Goal: Transaction & Acquisition: Purchase product/service

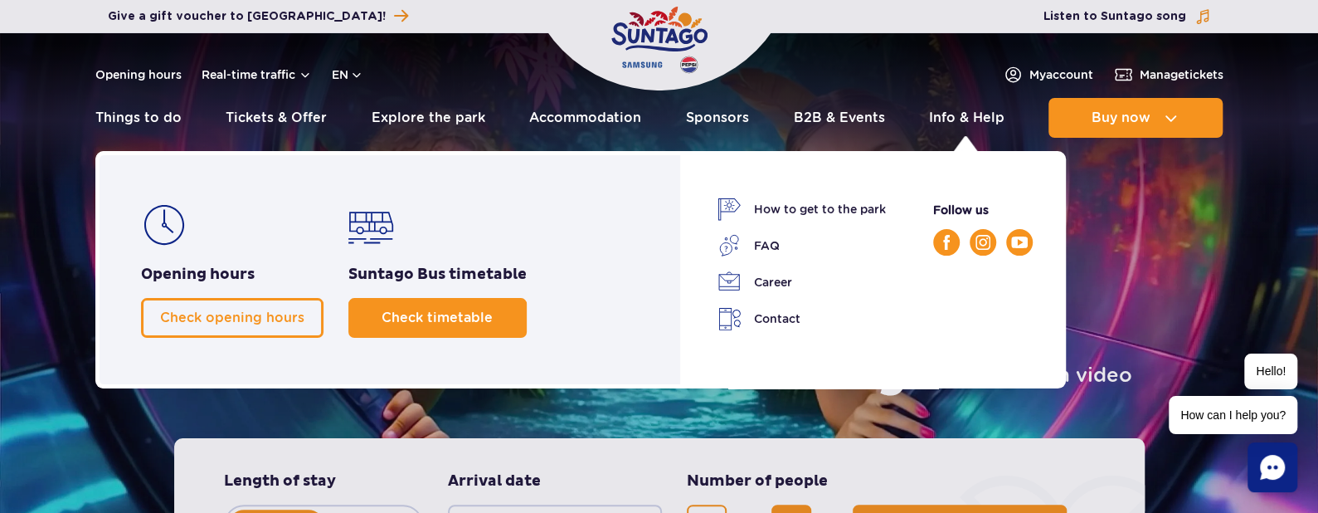
click at [416, 311] on span "Check timetable" at bounding box center [437, 317] width 111 height 16
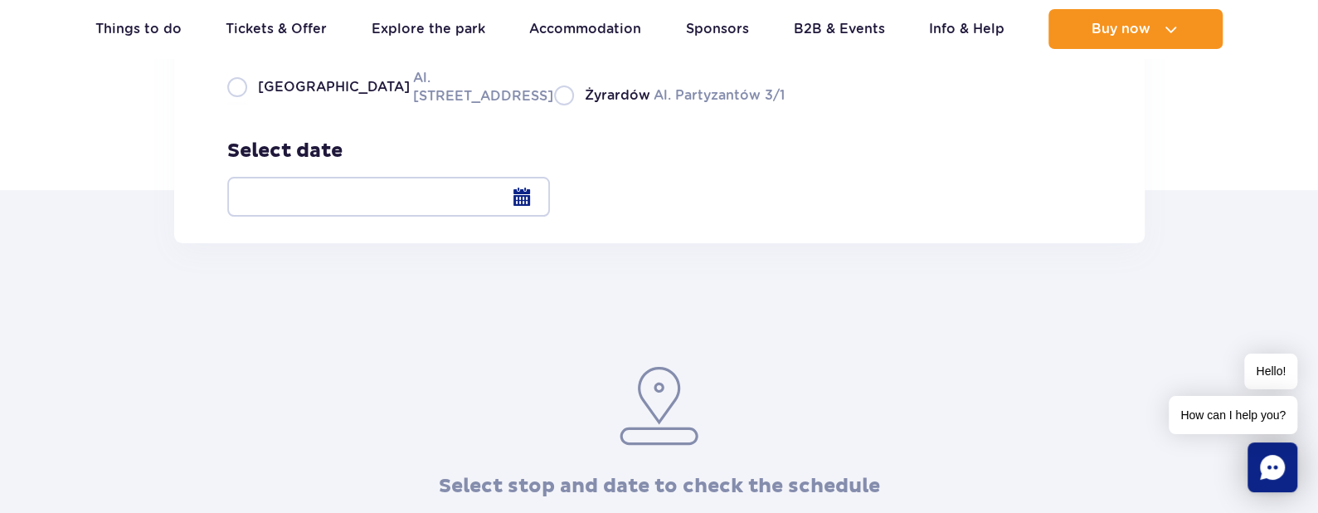
click at [236, 105] on label "Warsaw Al. Jerozolimskie 56" at bounding box center [380, 86] width 307 height 37
click at [236, 105] on input "Warsaw Al. Jerozolimskie 56" at bounding box center [236, 103] width 18 height 3
radio input "true"
click at [333, 105] on label "Warsaw Al. Jerozolimskie 56" at bounding box center [380, 86] width 307 height 37
click at [246, 105] on input "Warsaw Al. Jerozolimskie 56" at bounding box center [236, 103] width 18 height 3
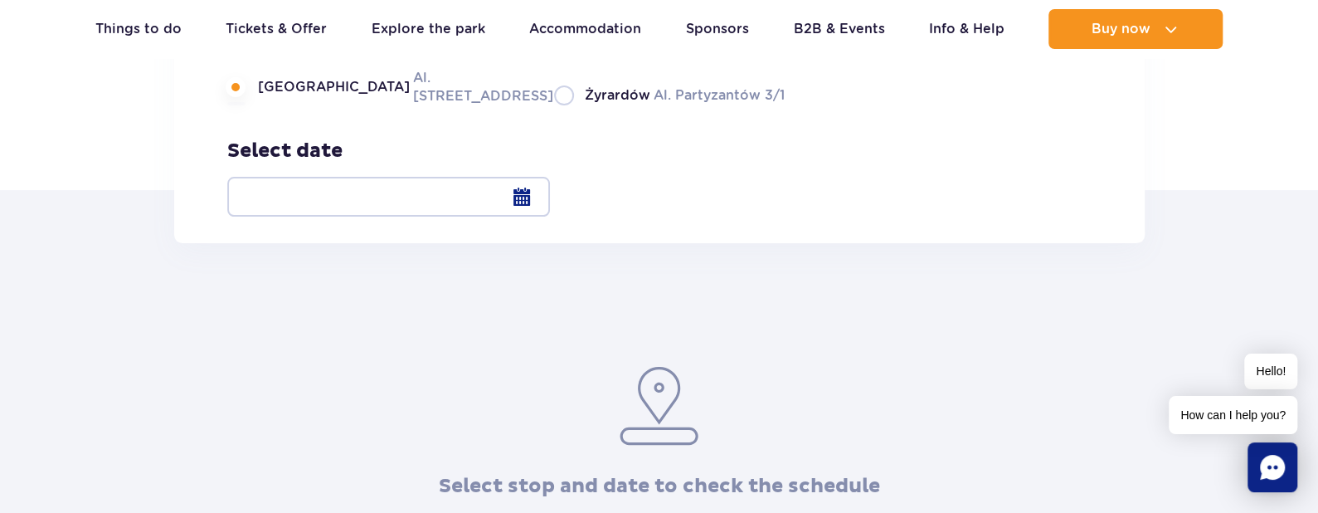
click at [243, 105] on label "Warsaw Al. Jerozolimskie 56" at bounding box center [380, 86] width 307 height 37
click at [243, 105] on input "Warsaw Al. Jerozolimskie 56" at bounding box center [236, 103] width 18 height 3
click at [550, 194] on div at bounding box center [388, 197] width 323 height 40
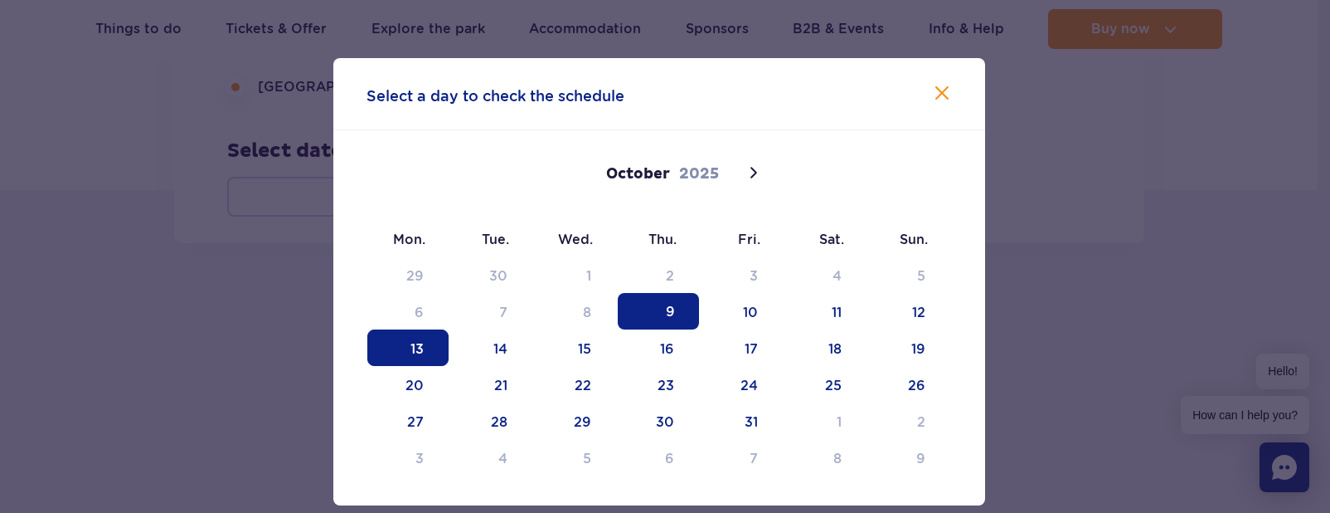
click at [386, 344] on span "13" at bounding box center [407, 347] width 81 height 36
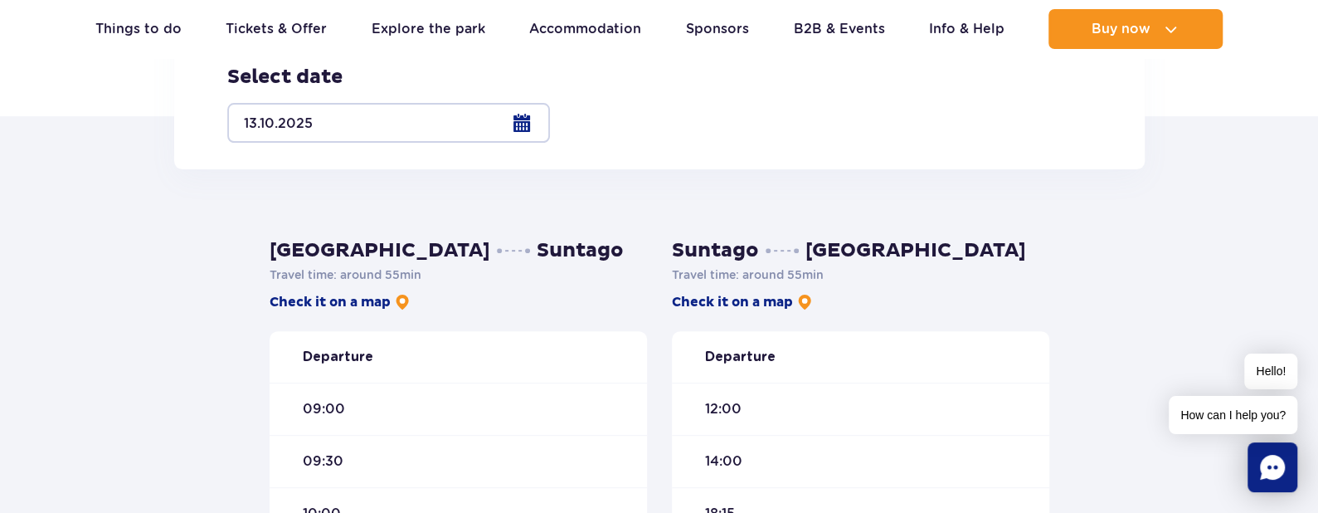
scroll to position [498, 0]
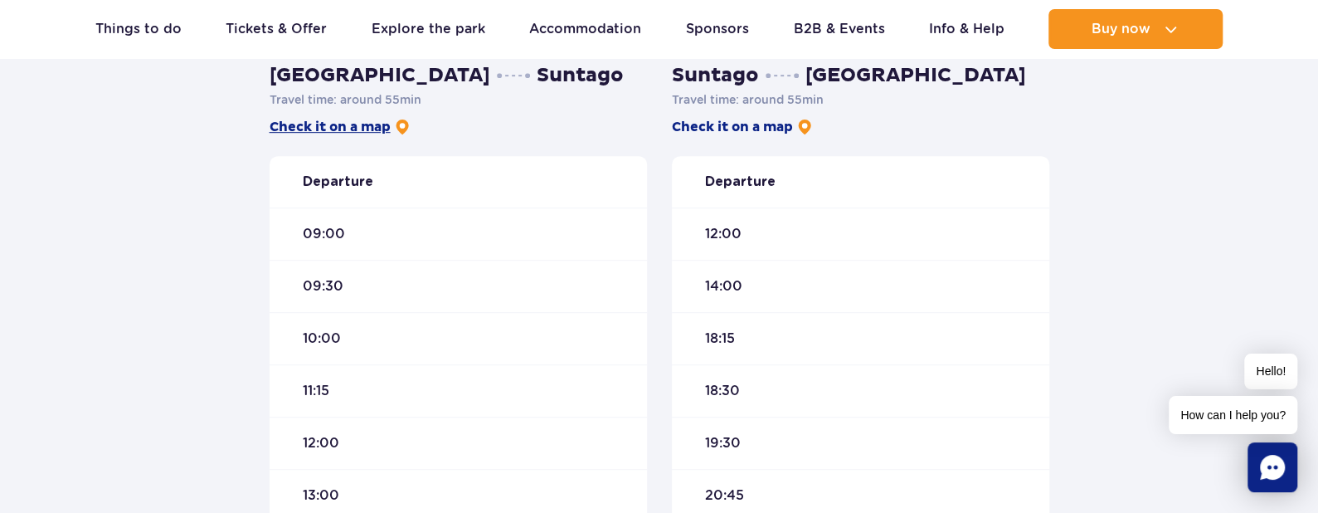
click at [357, 130] on link "Check it on a map" at bounding box center [340, 127] width 141 height 18
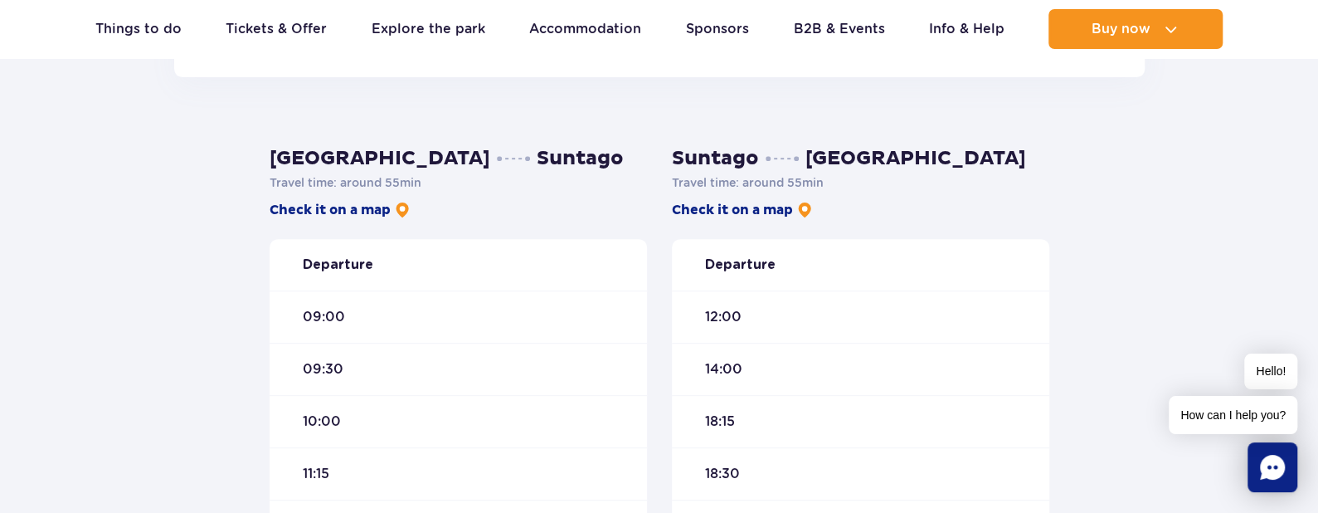
scroll to position [83, 0]
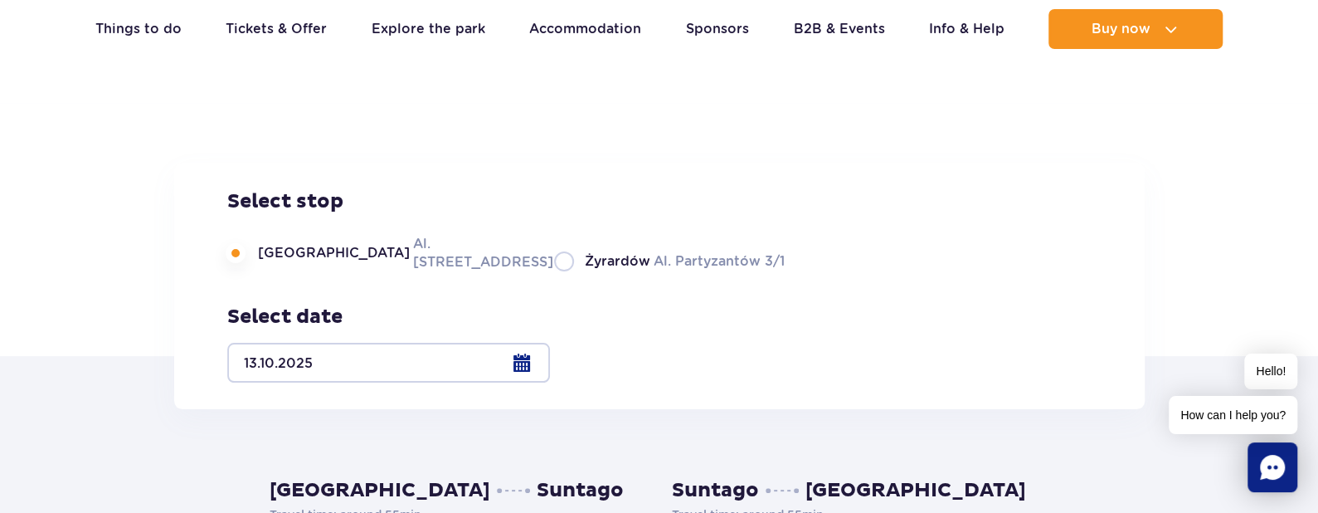
click at [494, 271] on div "Select stop Warsaw Al. Jerozolimskie 56 Żyrardów Al. Partyzantów 3/1" at bounding box center [505, 230] width 557 height 82
click at [554, 271] on label "Żyrardów Al. Partyzantów 3/1" at bounding box center [669, 260] width 231 height 21
click at [554, 271] on input "Żyrardów Al. Partyzantów 3/1" at bounding box center [563, 269] width 18 height 3
radio input "true"
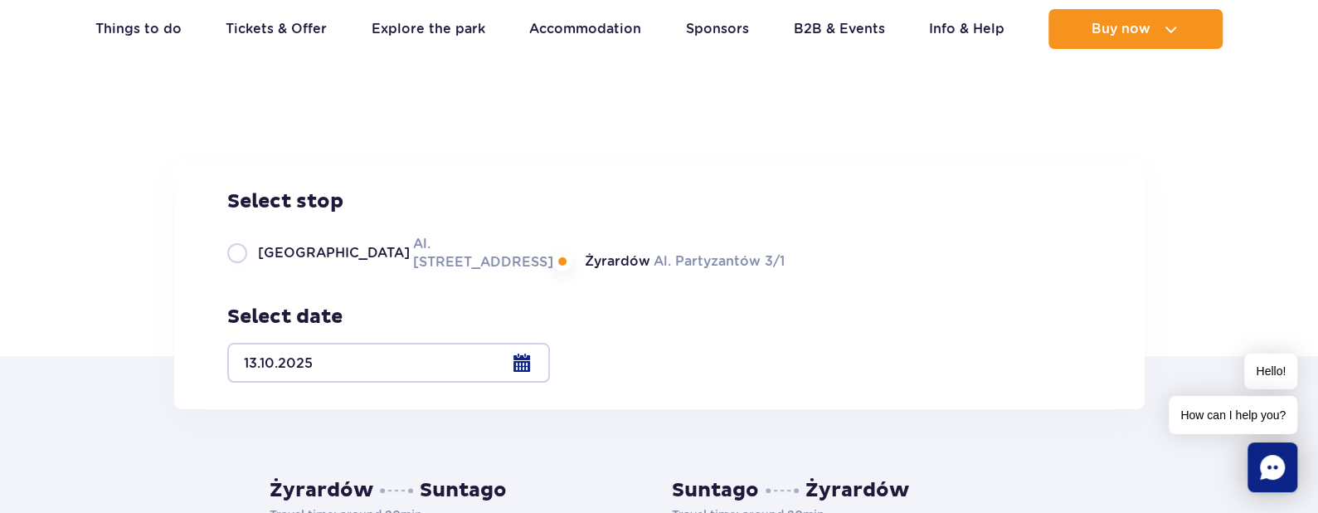
click at [550, 362] on div at bounding box center [388, 363] width 323 height 40
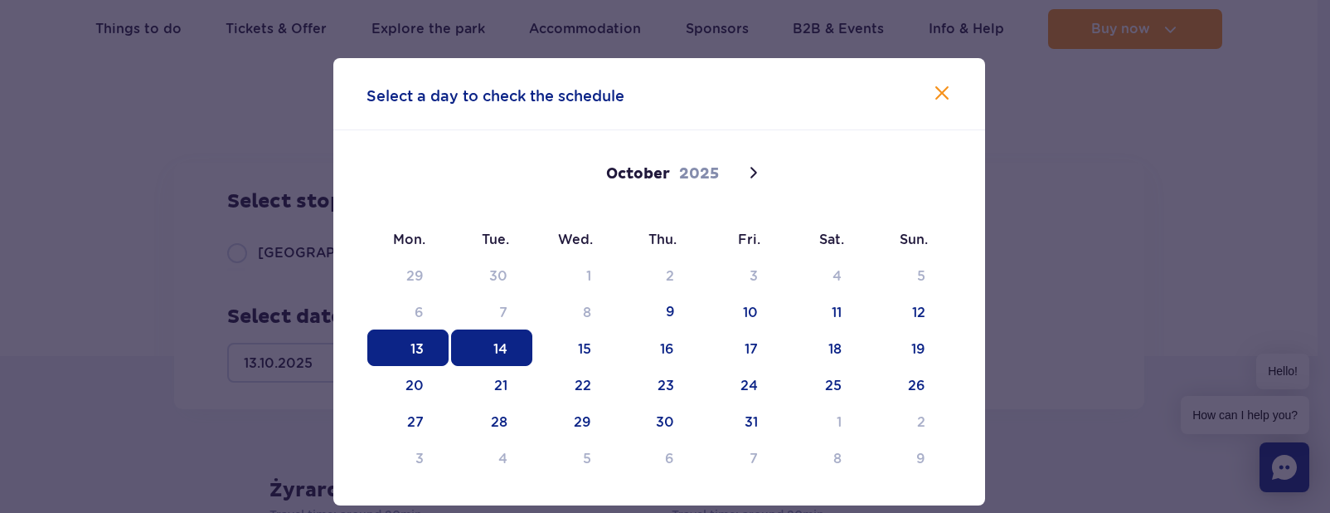
click at [518, 349] on span "14" at bounding box center [491, 347] width 81 height 36
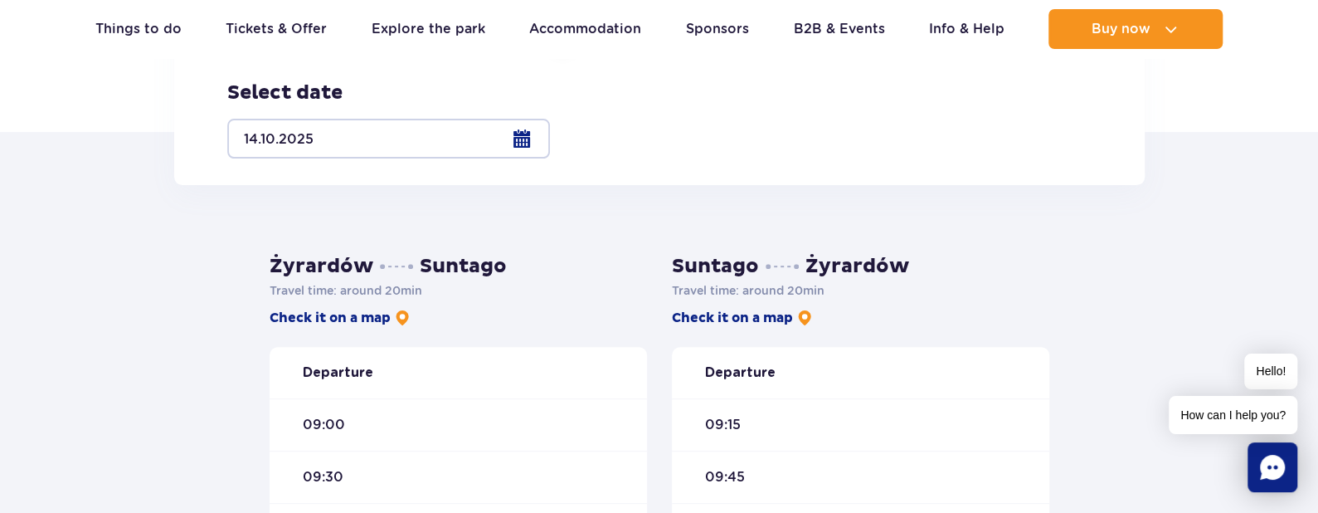
scroll to position [415, 0]
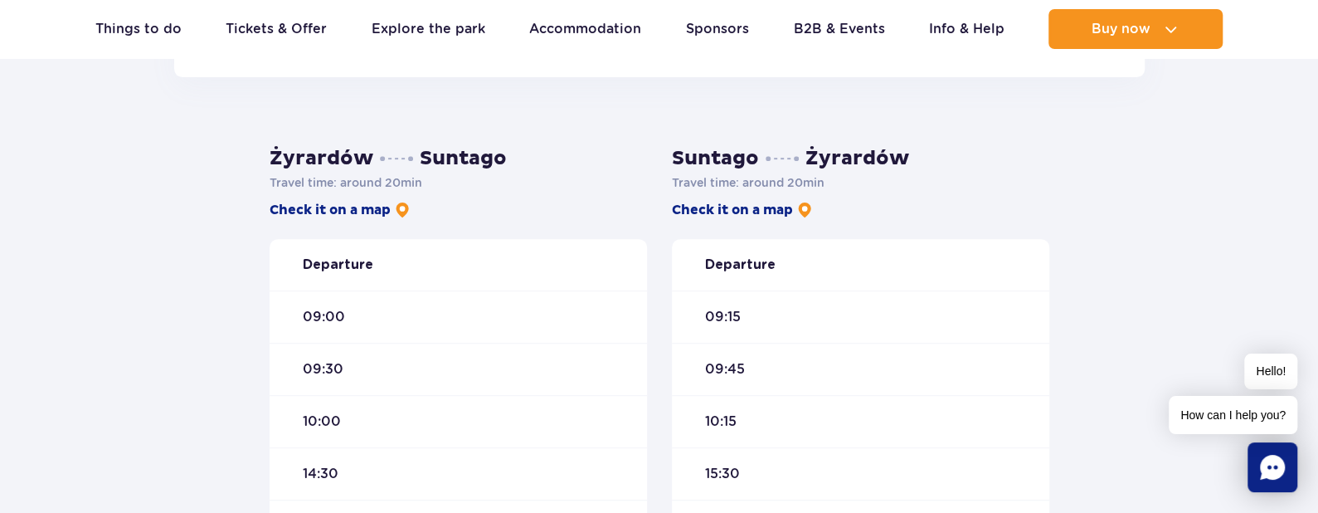
click at [237, 227] on div "Żyrardów Suntago Travel time : around 20 min Check it on a map Departure 09:00 …" at bounding box center [659, 462] width 1318 height 770
drag, startPoint x: 738, startPoint y: 212, endPoint x: 594, endPoint y: 206, distance: 144.4
click at [594, 206] on p "Check it on a map" at bounding box center [458, 210] width 377 height 18
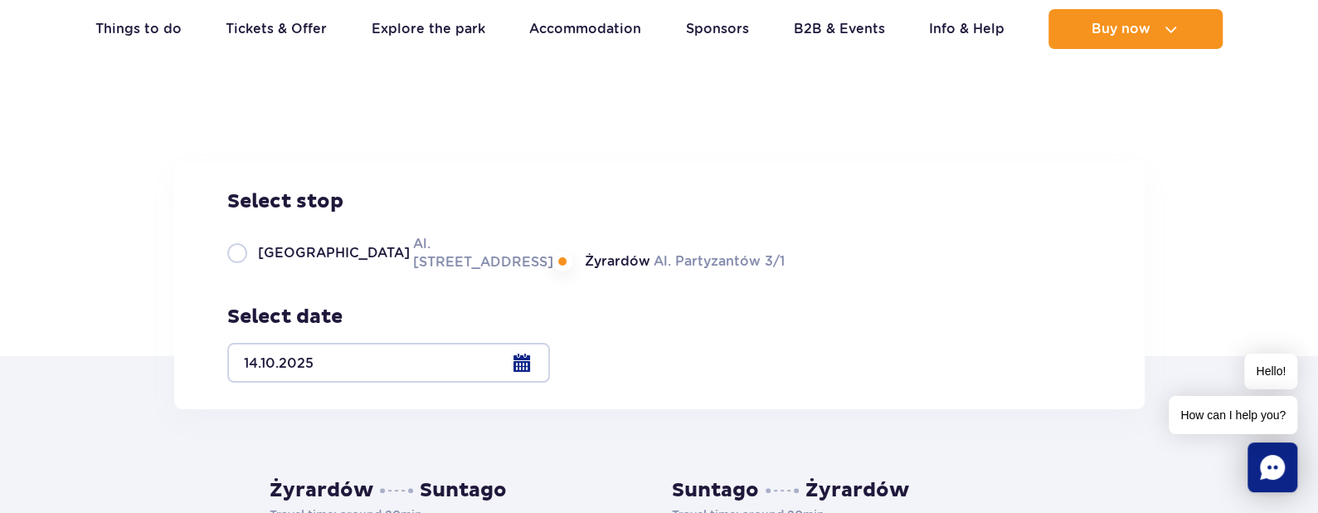
scroll to position [166, 0]
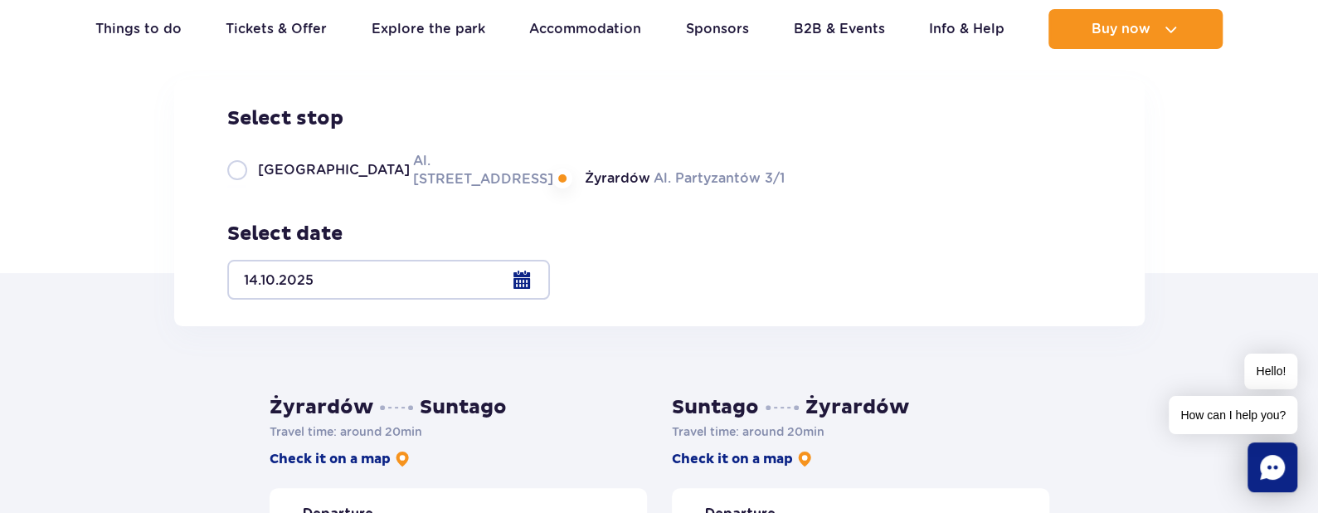
click at [249, 188] on label "Warsaw Al. Jerozolimskie 56" at bounding box center [380, 169] width 307 height 37
click at [246, 188] on input "Warsaw Al. Jerozolimskie 56" at bounding box center [236, 186] width 18 height 3
radio input "true"
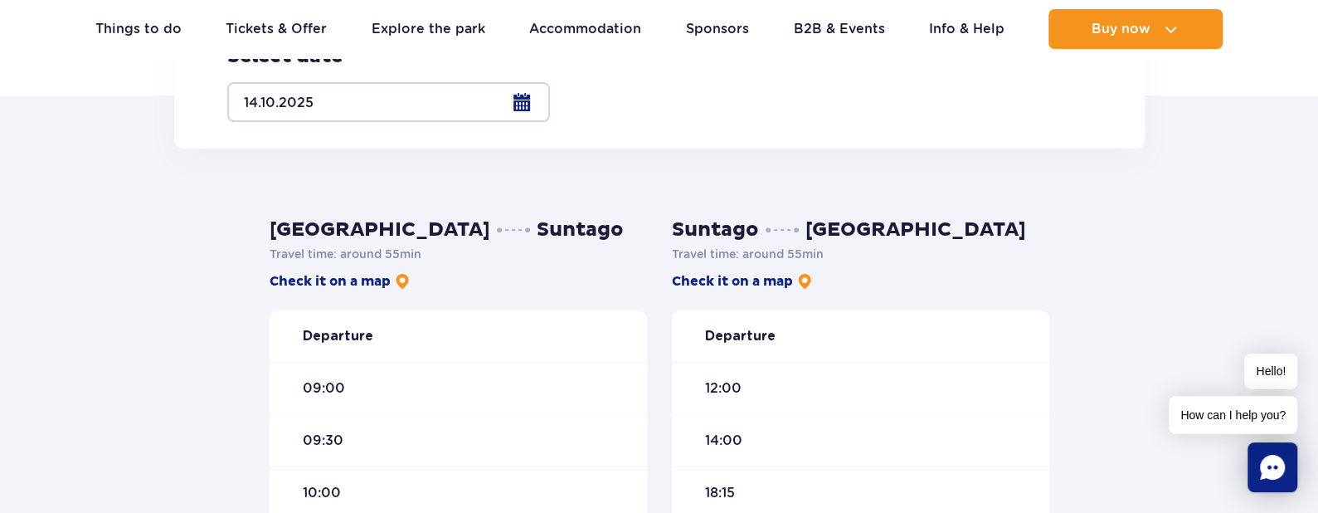
scroll to position [332, 0]
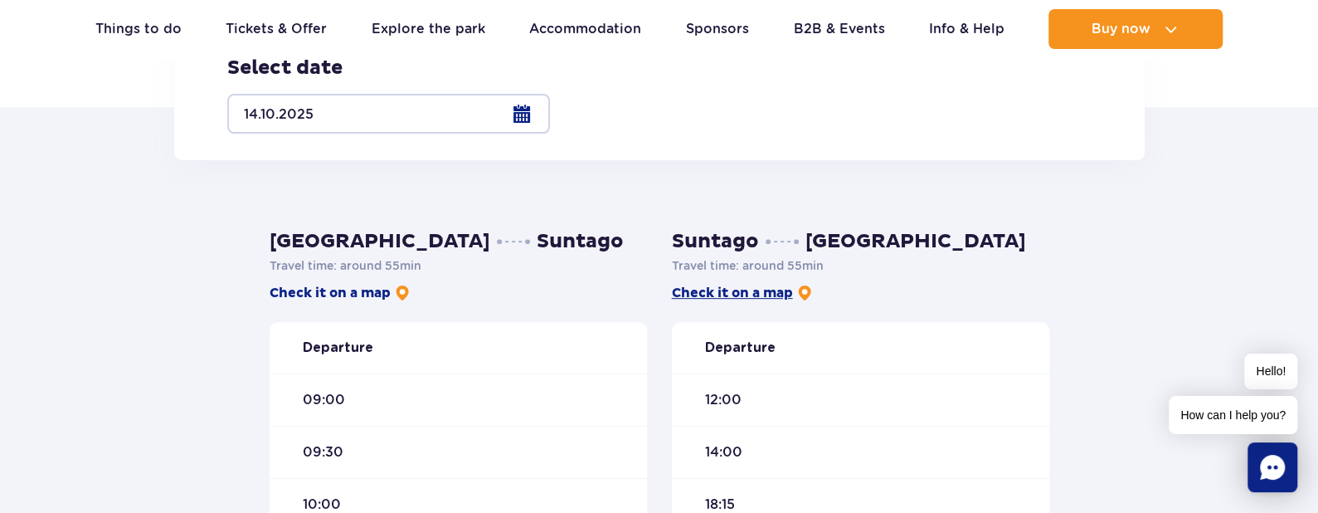
click at [758, 290] on link "Check it on a map" at bounding box center [742, 293] width 141 height 18
click at [315, 293] on link "Check it on a map" at bounding box center [340, 293] width 141 height 18
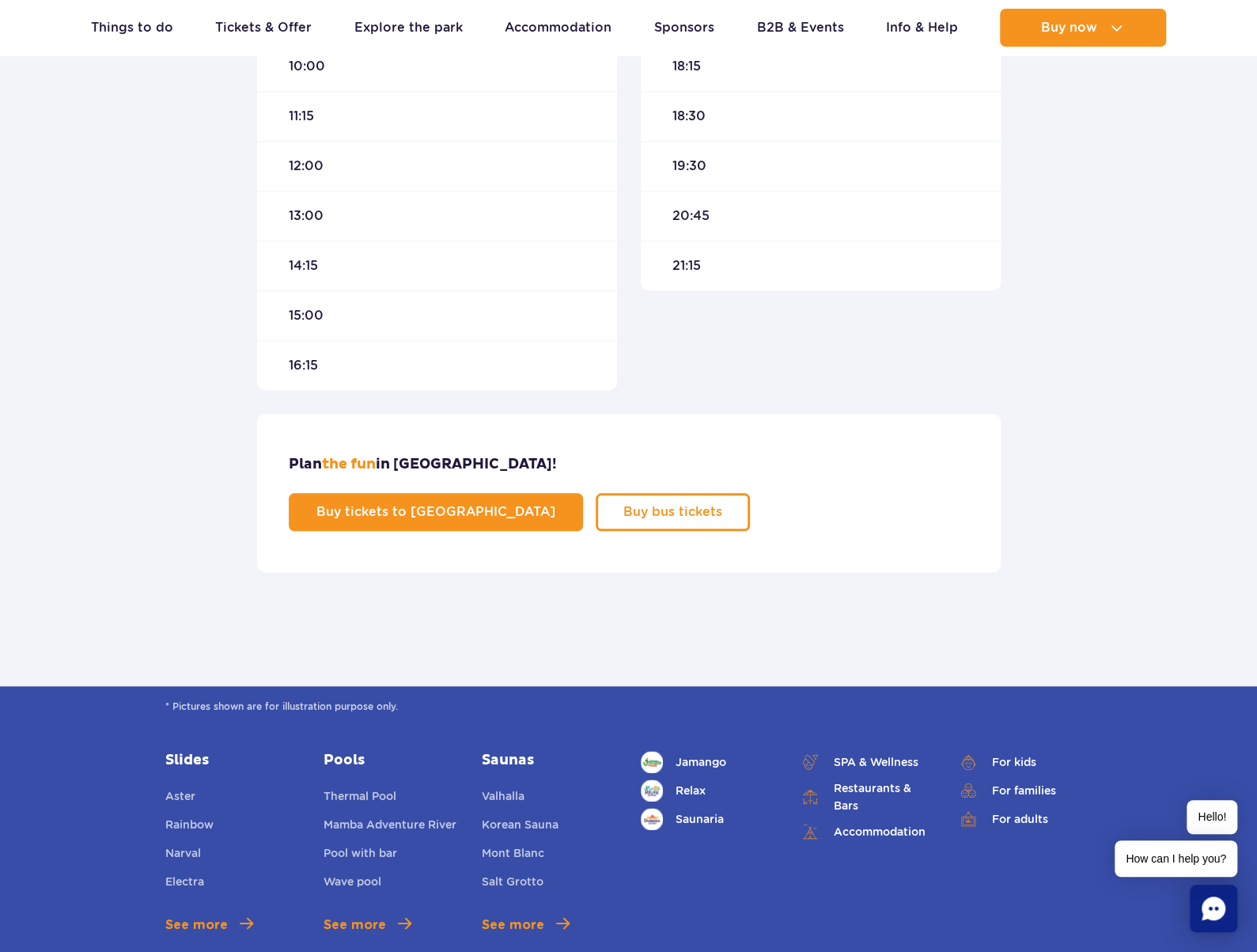
scroll to position [870, 0]
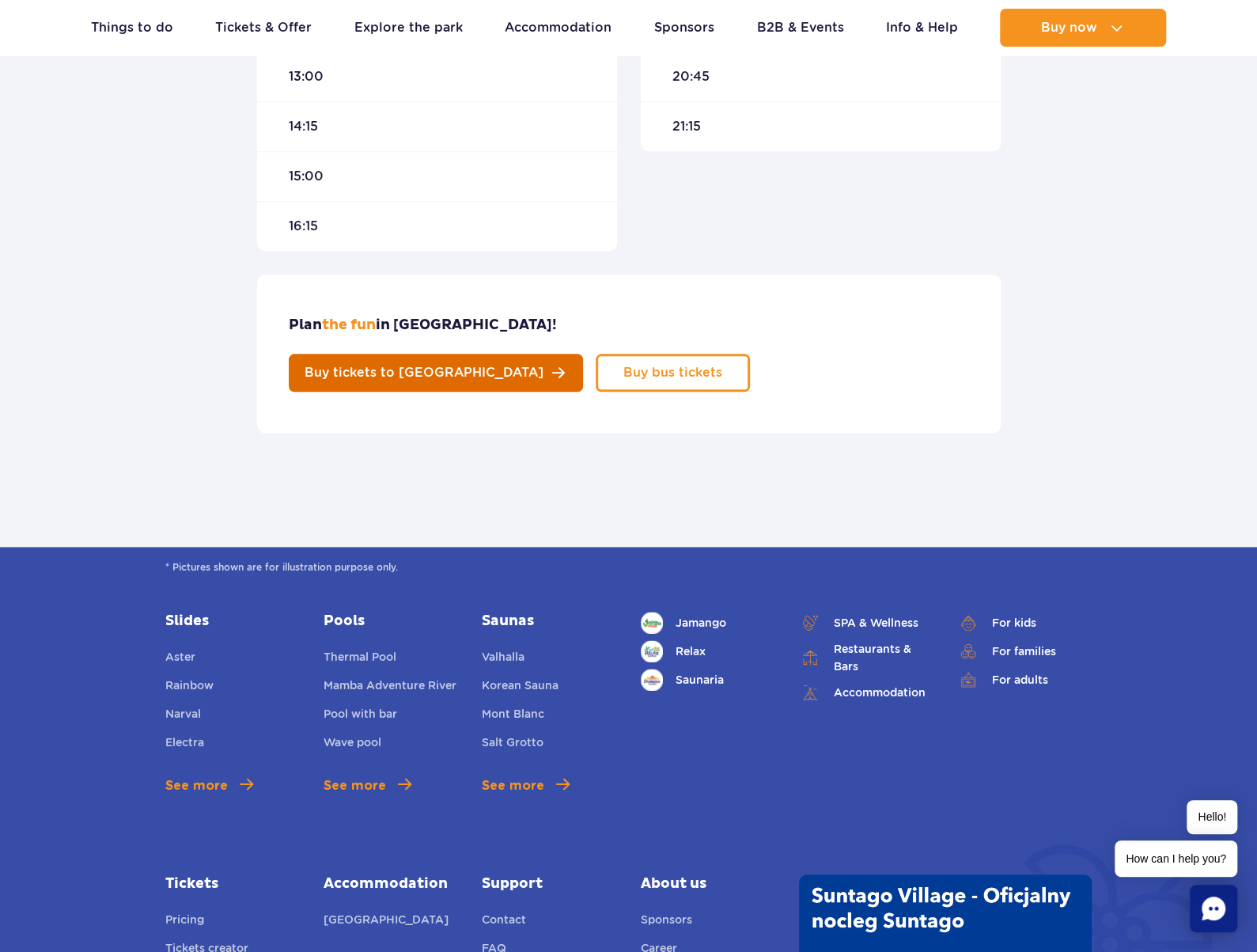
click at [583, 354] on link "Buy tickets to Suntago" at bounding box center [436, 373] width 295 height 38
click at [920, 307] on div "Plan the fun in Suntago! Buy tickets to Suntago Buy bus tickets" at bounding box center [629, 354] width 744 height 158
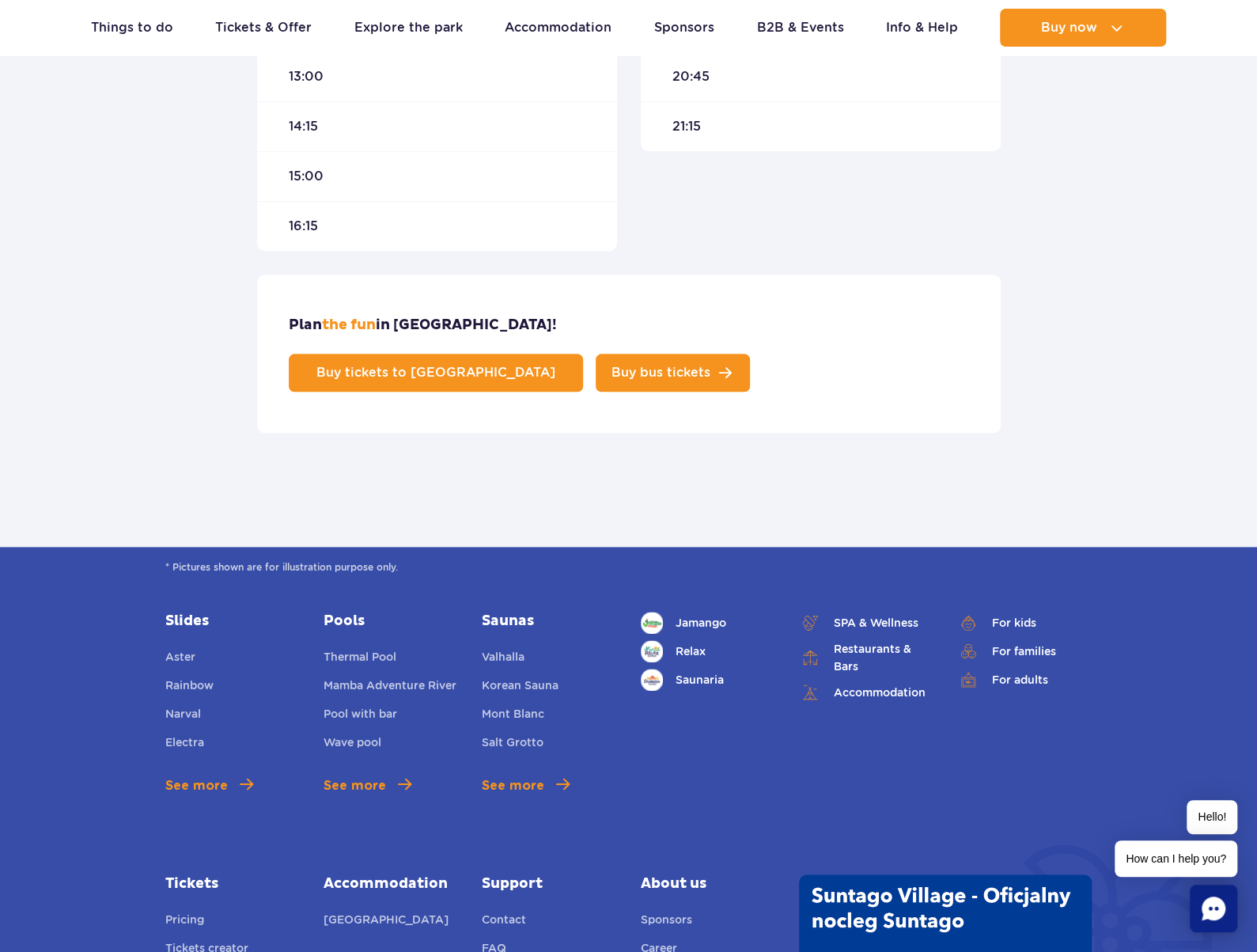
click at [711, 366] on span "Buy bus tickets" at bounding box center [661, 372] width 99 height 12
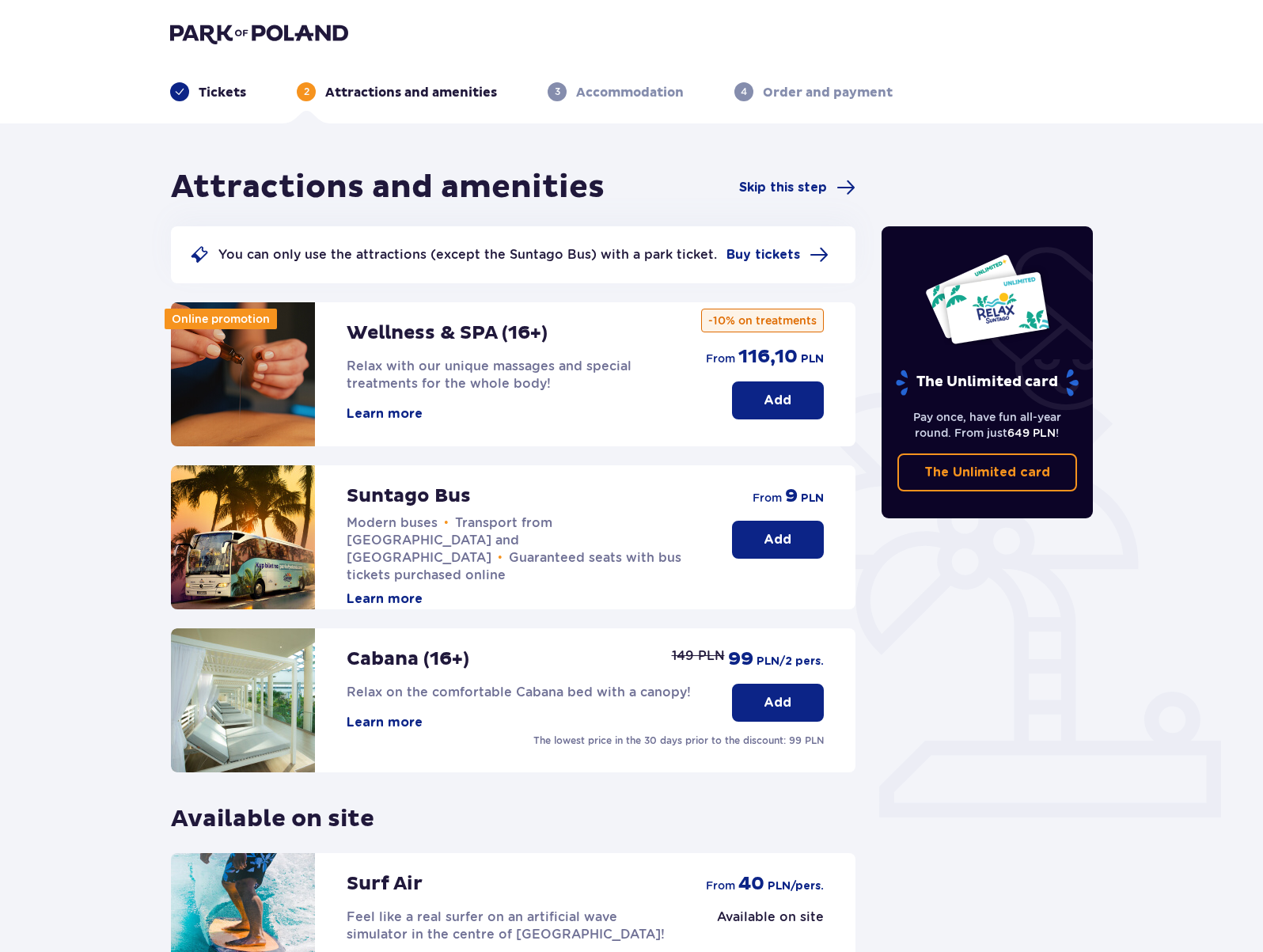
click at [778, 569] on div "Suntago Bus Modern buses • Transport from [GEOGRAPHIC_DATA] and [GEOGRAPHIC_DAT…" at bounding box center [512, 537] width 684 height 144
click at [781, 539] on p "Add" at bounding box center [776, 540] width 28 height 17
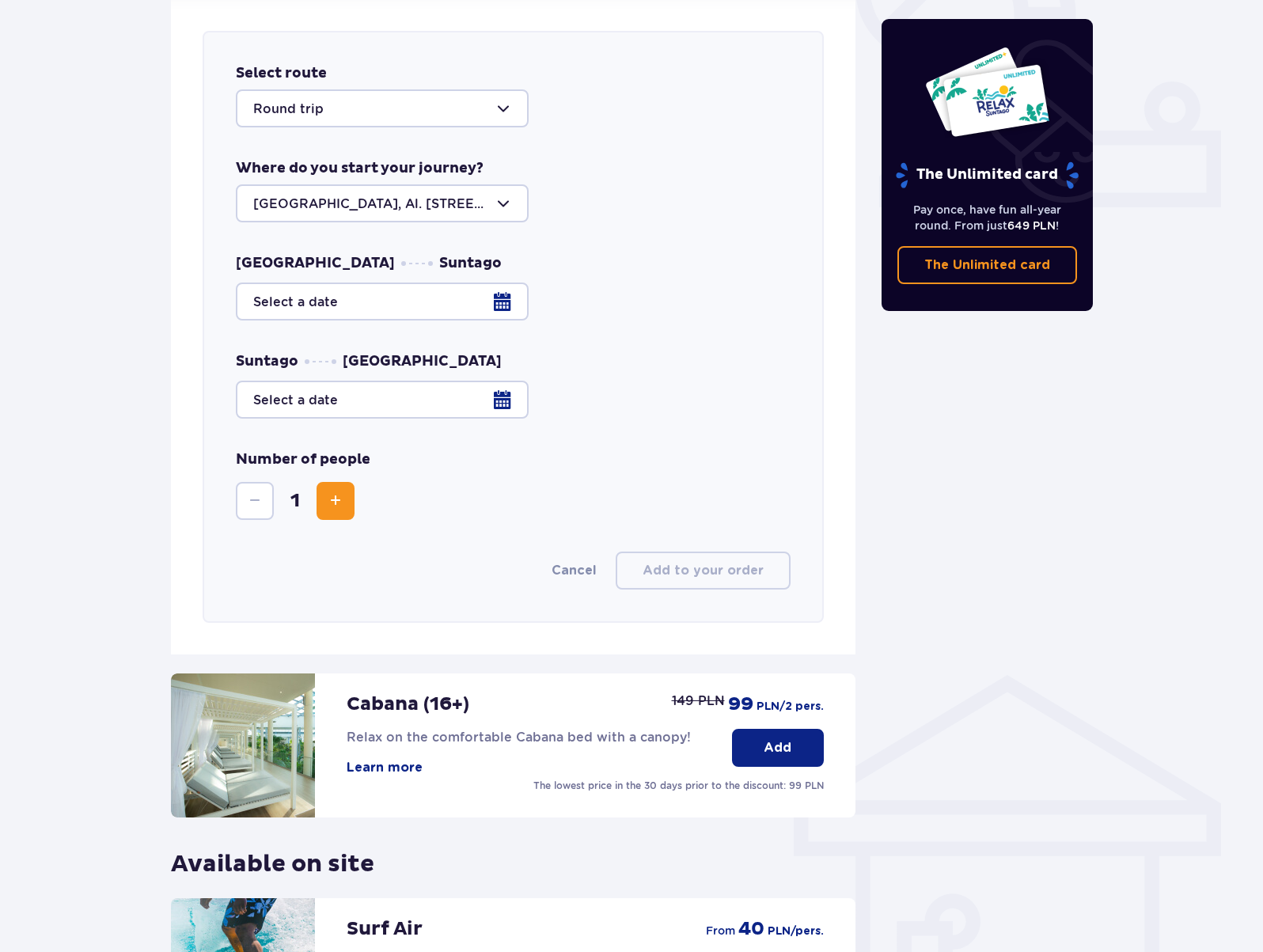
scroll to position [622, 0]
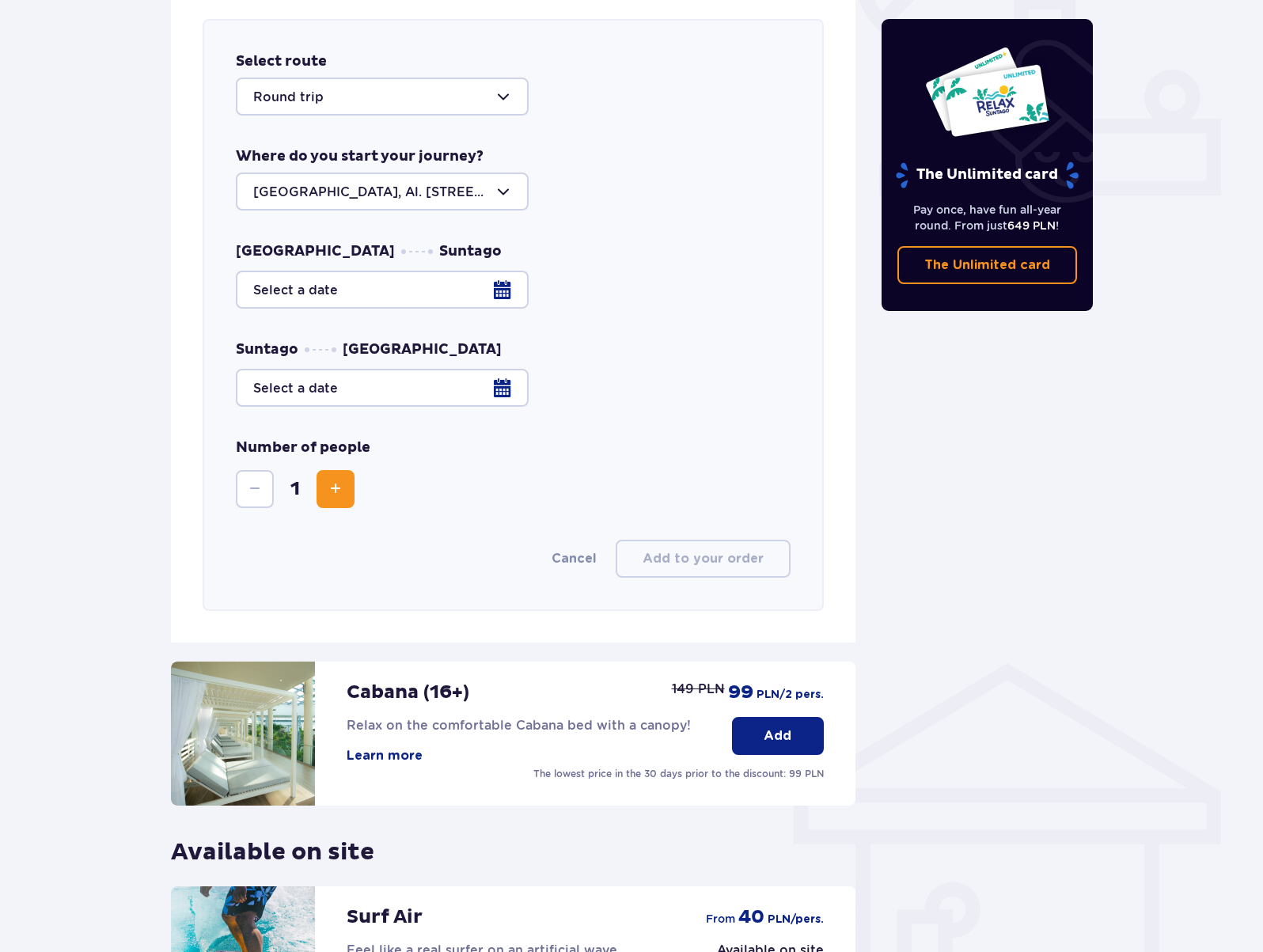
click at [440, 107] on div at bounding box center [382, 96] width 293 height 38
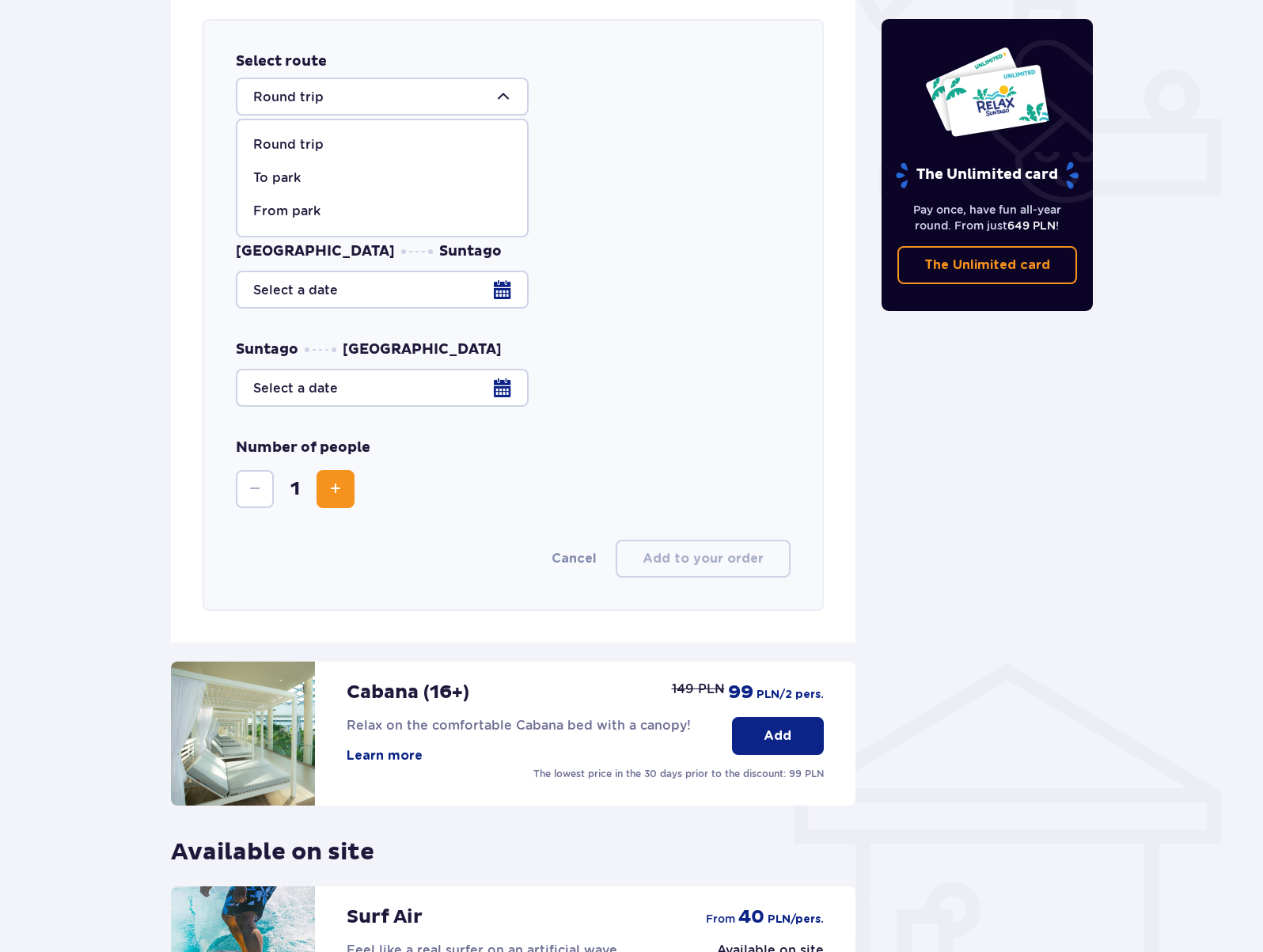
click at [288, 179] on p "To park" at bounding box center [277, 177] width 48 height 17
type input "To [GEOGRAPHIC_DATA]"
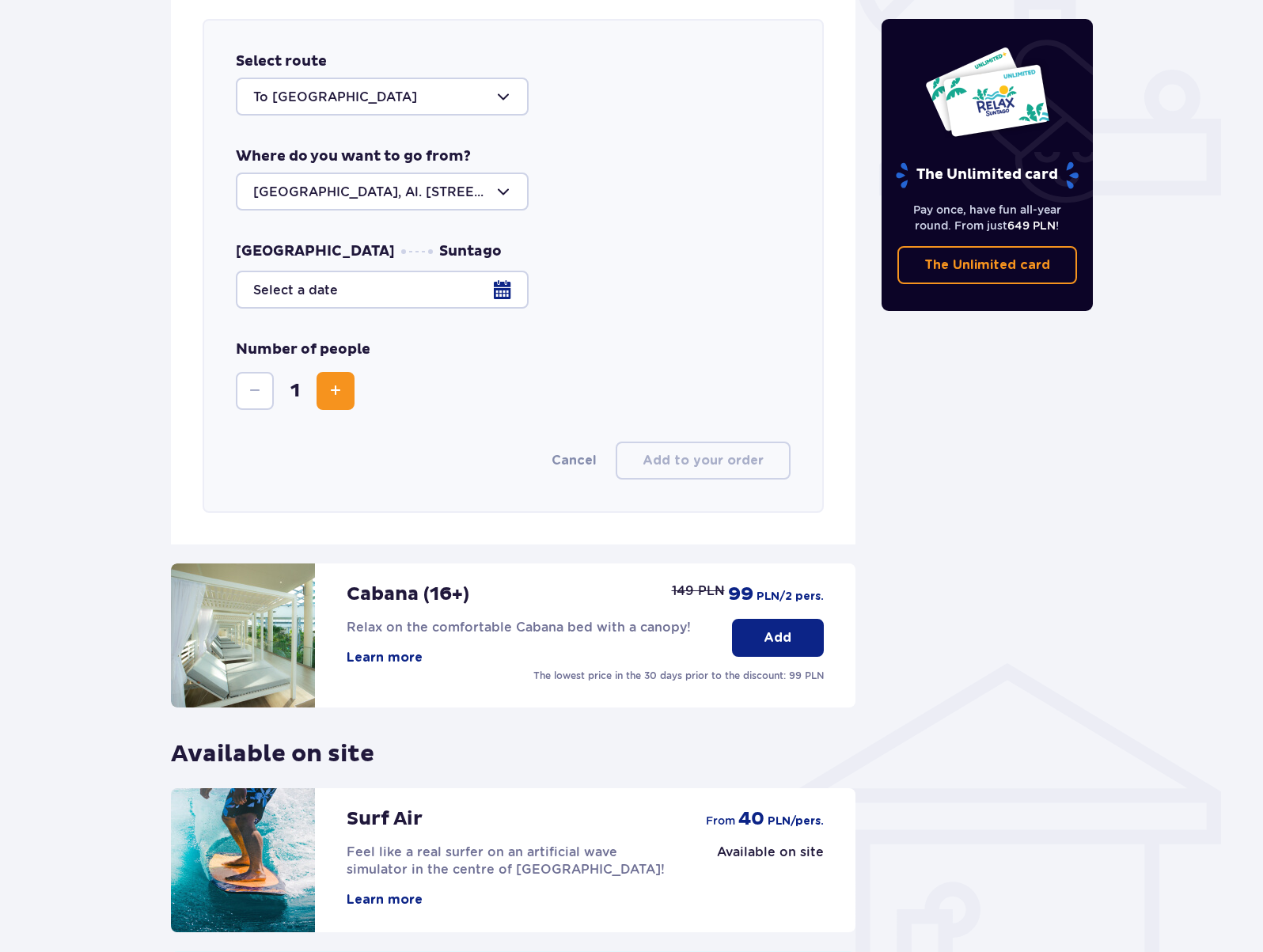
click at [427, 278] on div at bounding box center [512, 290] width 554 height 38
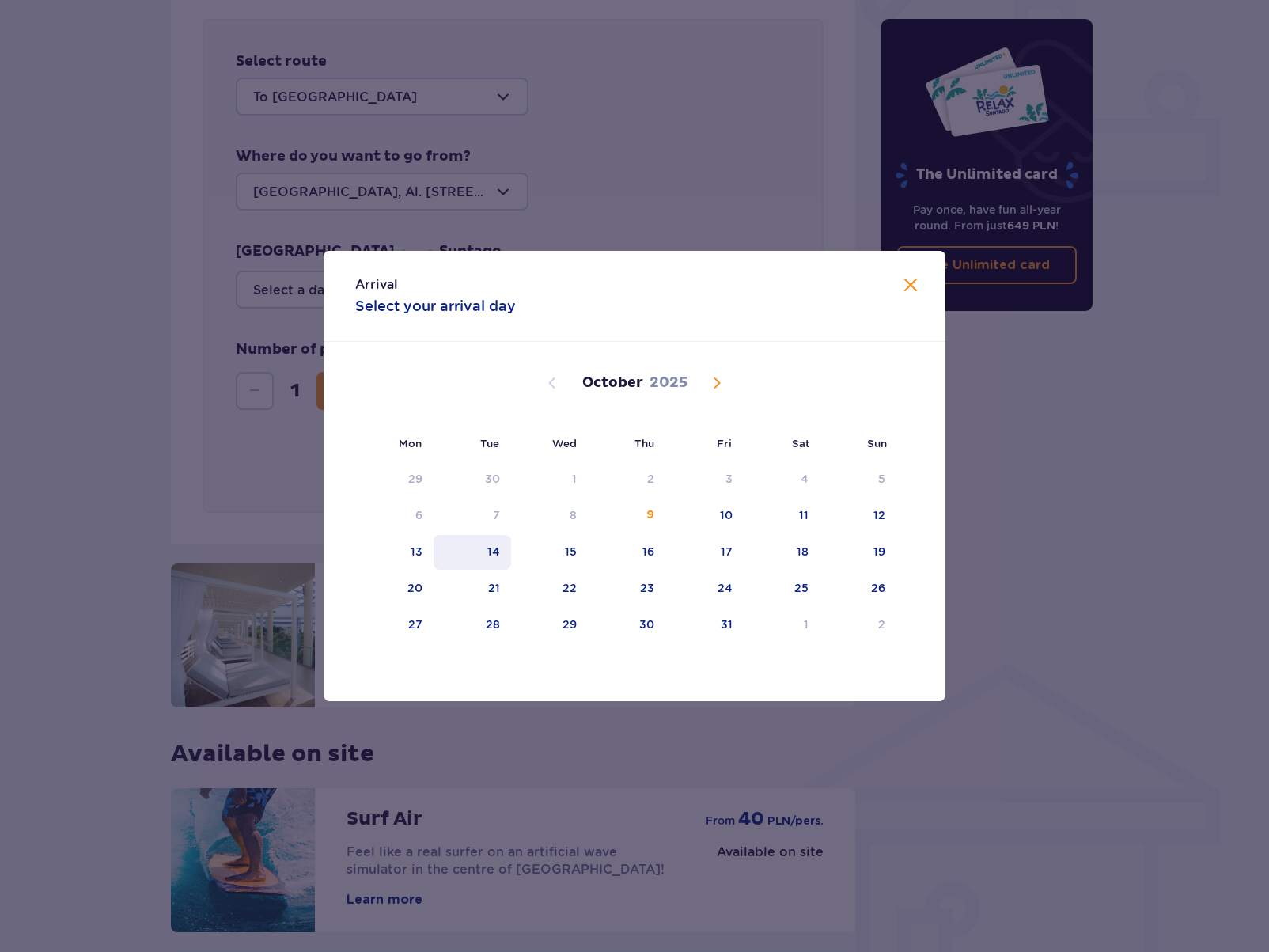
click at [506, 566] on div "14" at bounding box center [473, 552] width 78 height 34
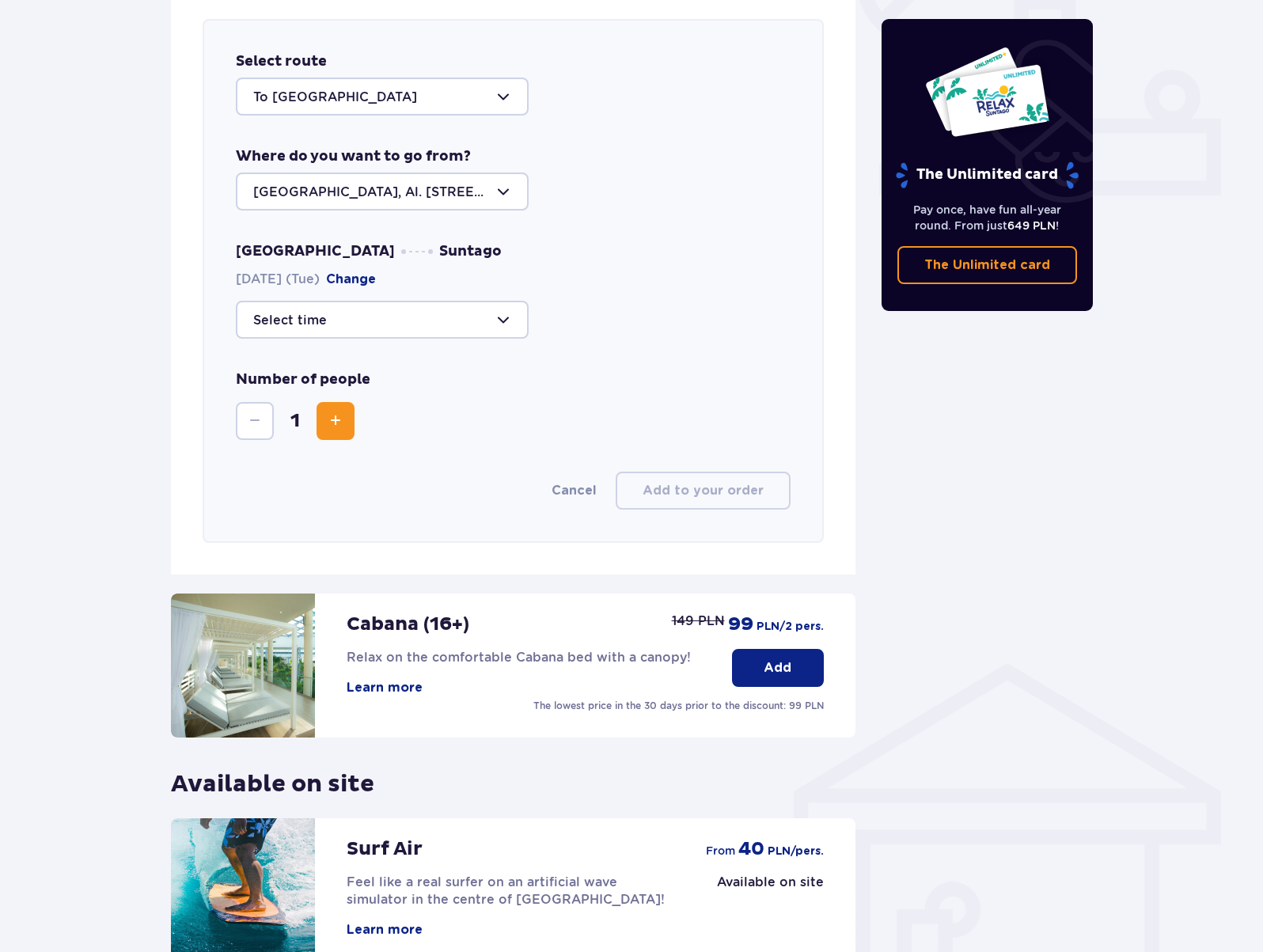
click at [199, 360] on div "Select route To [GEOGRAPHIC_DATA] Where do you want to go from? [GEOGRAPHIC_DAT…" at bounding box center [512, 280] width 684 height 587
click at [344, 419] on span "Increase" at bounding box center [336, 421] width 19 height 19
click at [375, 326] on div at bounding box center [382, 320] width 293 height 38
click at [274, 436] on p "10:00" at bounding box center [273, 434] width 41 height 17
type input "10:00"
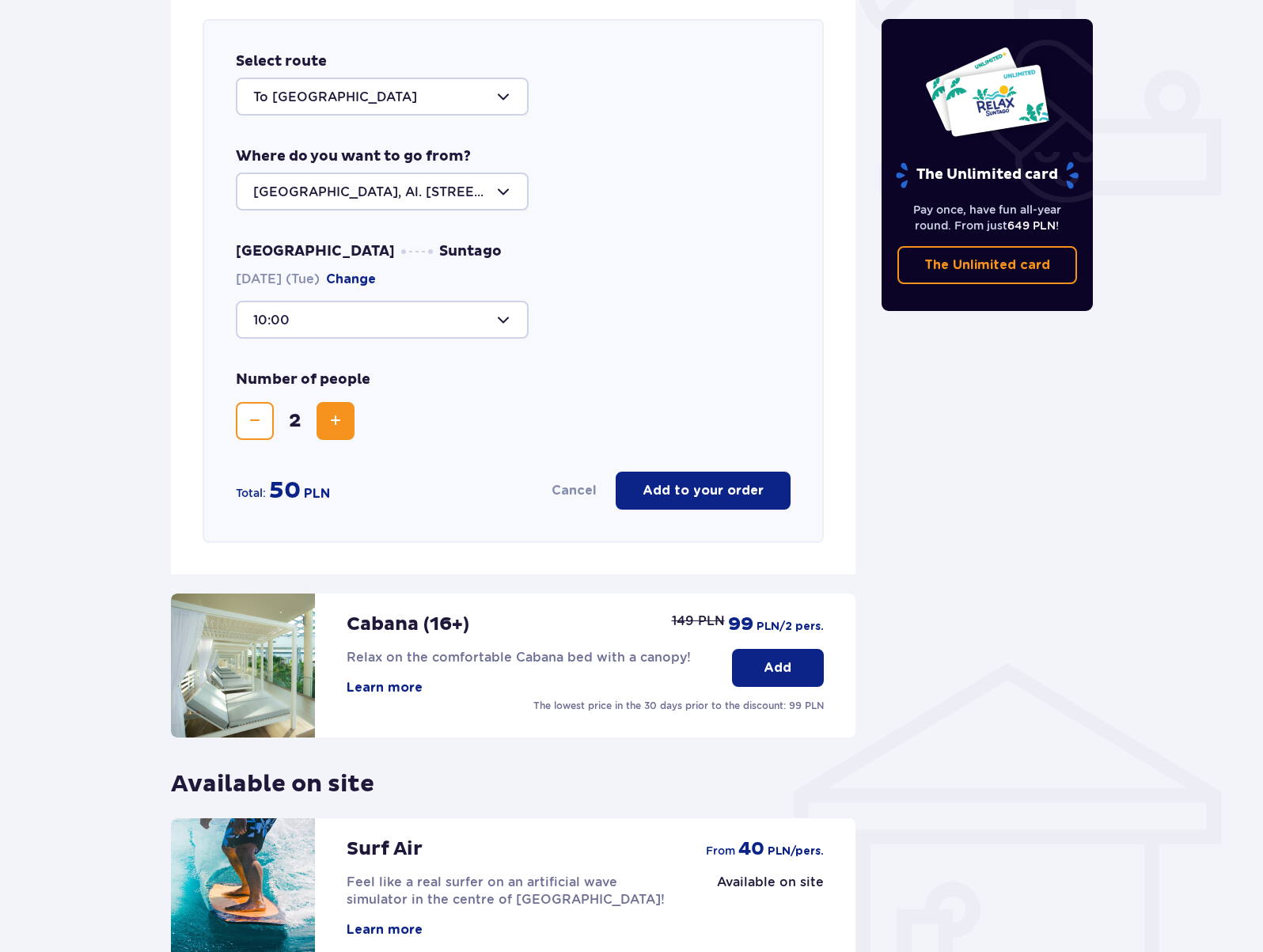
click at [462, 321] on div at bounding box center [382, 320] width 293 height 38
click at [743, 352] on div "Select route To [GEOGRAPHIC_DATA] Where do you want to go from? [GEOGRAPHIC_DAT…" at bounding box center [512, 280] width 621 height 524
click at [729, 492] on p "Add to your order" at bounding box center [702, 490] width 121 height 17
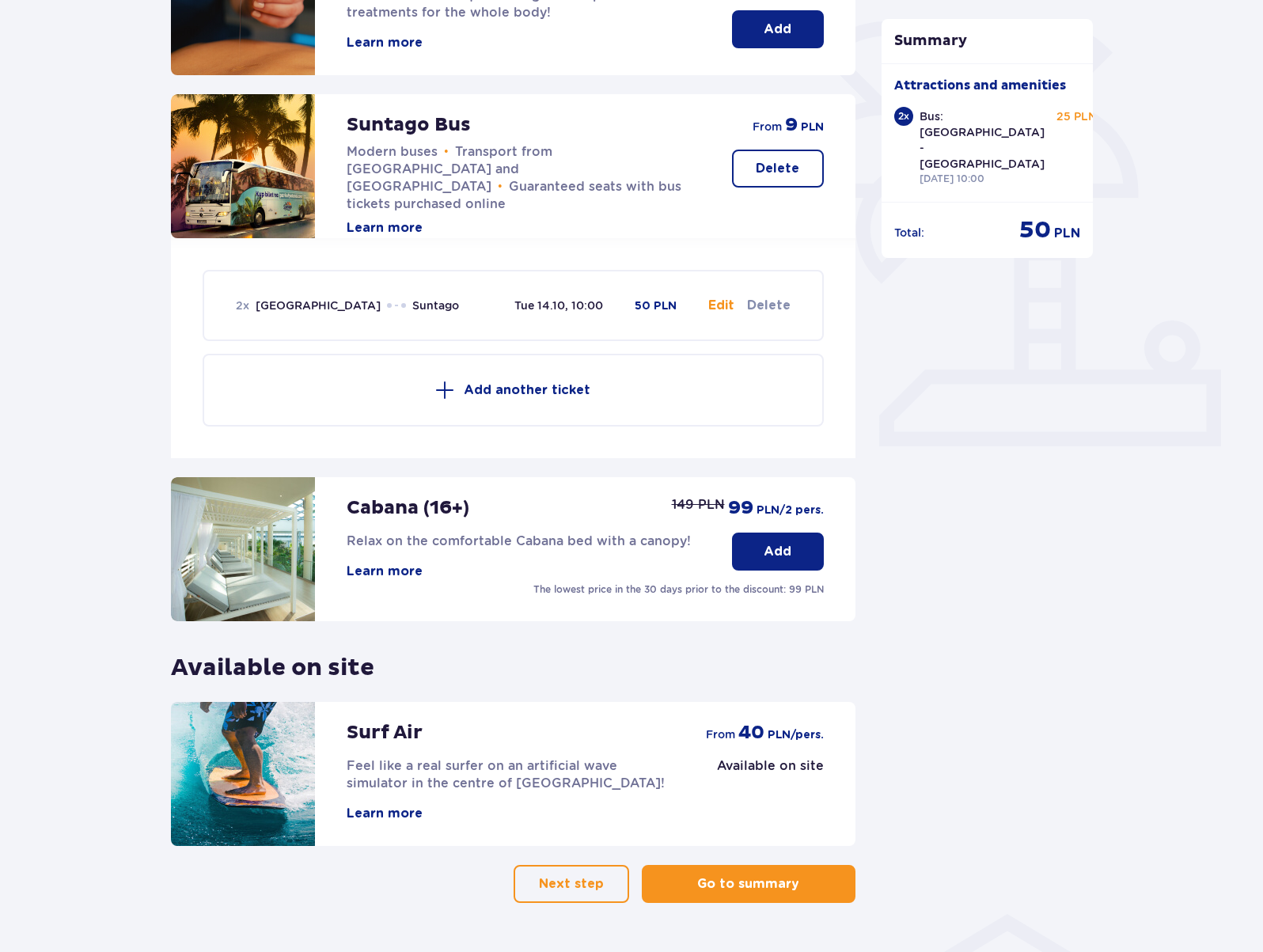
scroll to position [337, 0]
